Goal: Find specific page/section: Find specific page/section

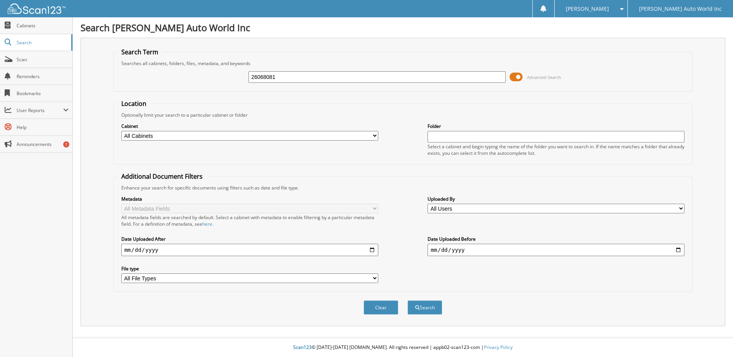
type input "26068081"
click at [407, 300] on button "Search" at bounding box center [424, 307] width 35 height 14
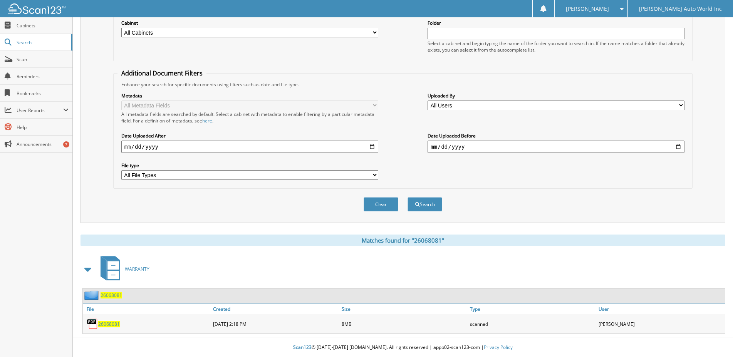
scroll to position [116, 0]
click at [107, 328] on div "26068081" at bounding box center [147, 323] width 128 height 15
click at [109, 325] on span "26068081" at bounding box center [109, 324] width 22 height 7
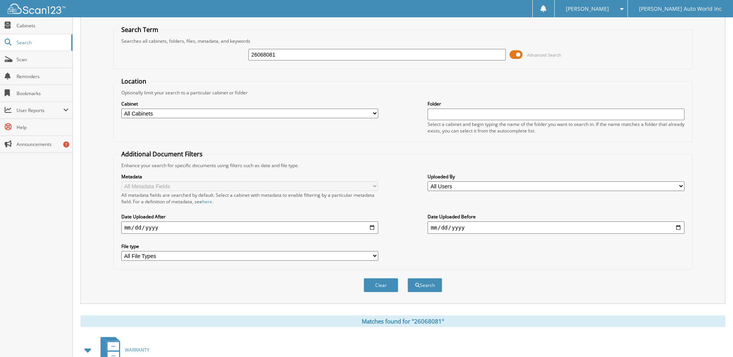
scroll to position [0, 0]
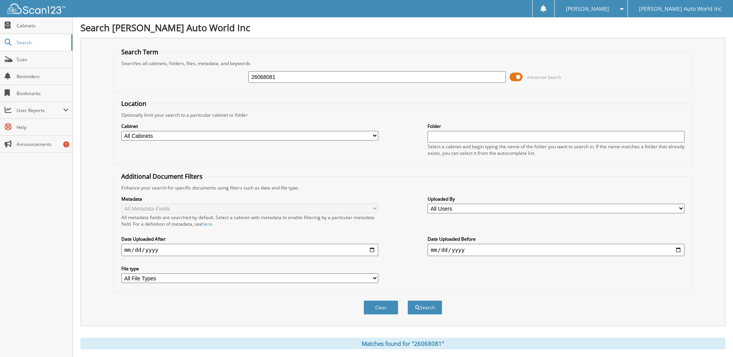
click at [354, 83] on input "26068081" at bounding box center [376, 77] width 257 height 12
type input "26068211"
click at [407, 300] on button "Search" at bounding box center [424, 307] width 35 height 14
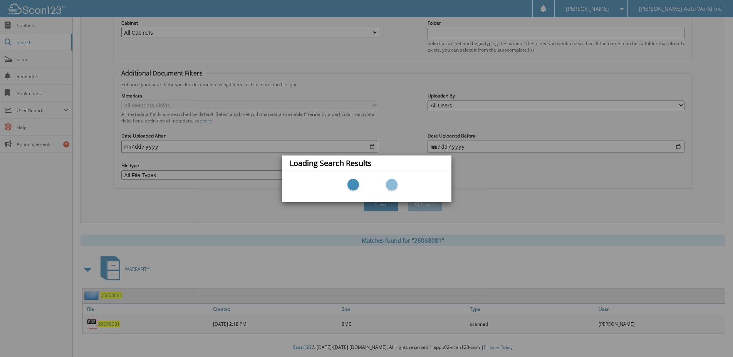
scroll to position [116, 0]
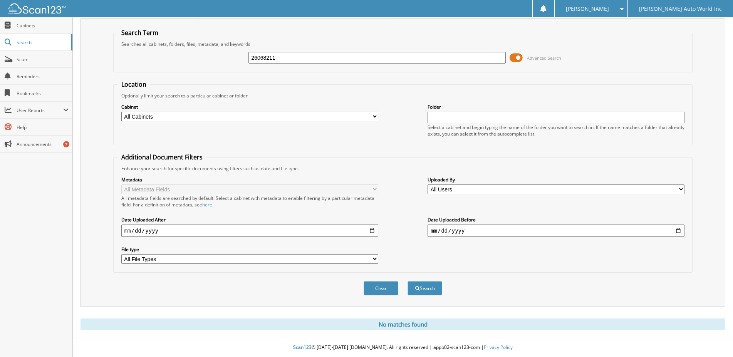
scroll to position [32, 0]
click at [379, 286] on button "Clear" at bounding box center [380, 288] width 35 height 14
